Goal: Transaction & Acquisition: Purchase product/service

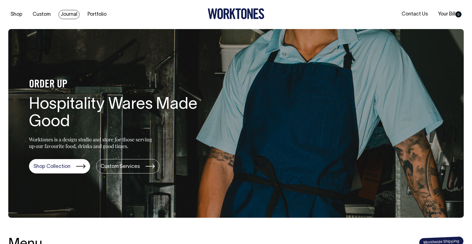
click at [71, 14] on link "Journal" at bounding box center [69, 14] width 21 height 9
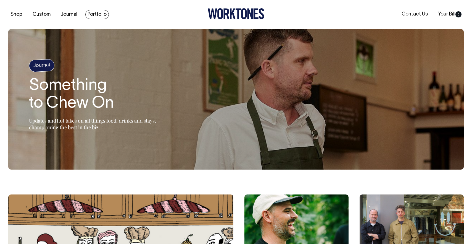
click at [94, 15] on link "Portfolio" at bounding box center [96, 14] width 23 height 9
